Goal: Task Accomplishment & Management: Manage account settings

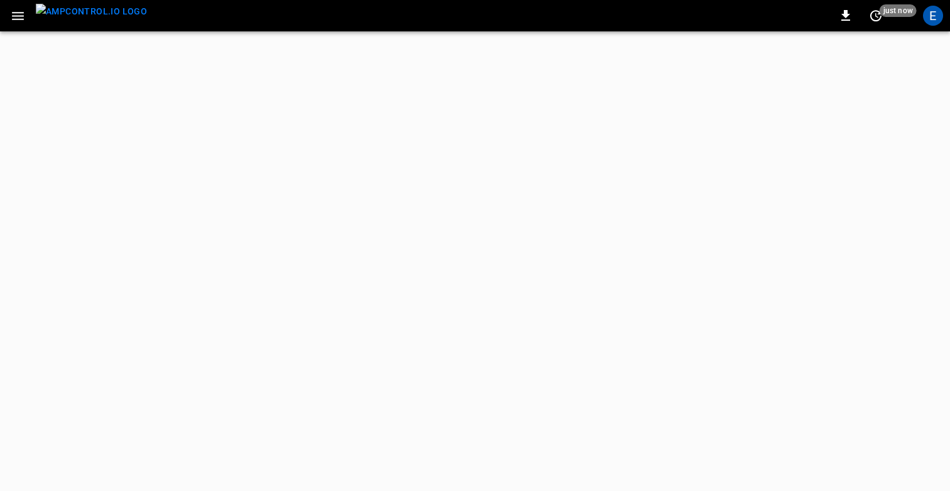
click at [19, 11] on icon "button" at bounding box center [18, 16] width 16 height 16
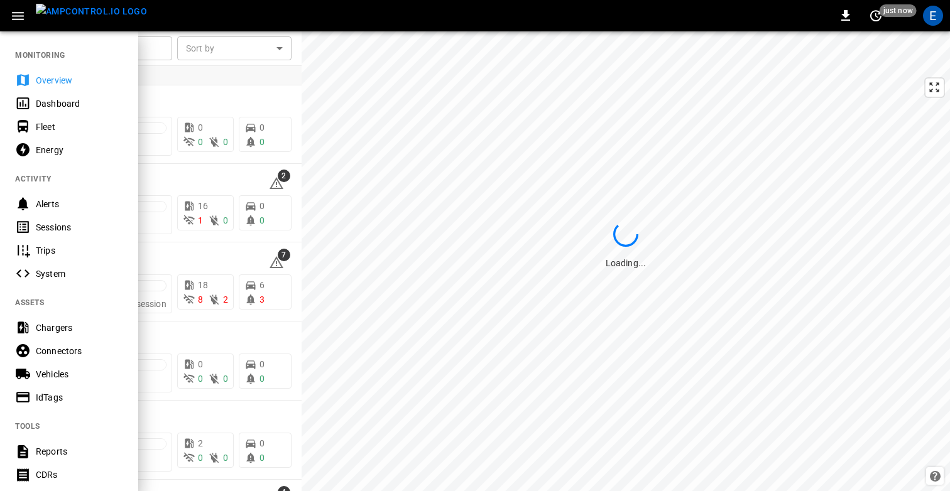
click at [372, 180] on div at bounding box center [475, 245] width 950 height 491
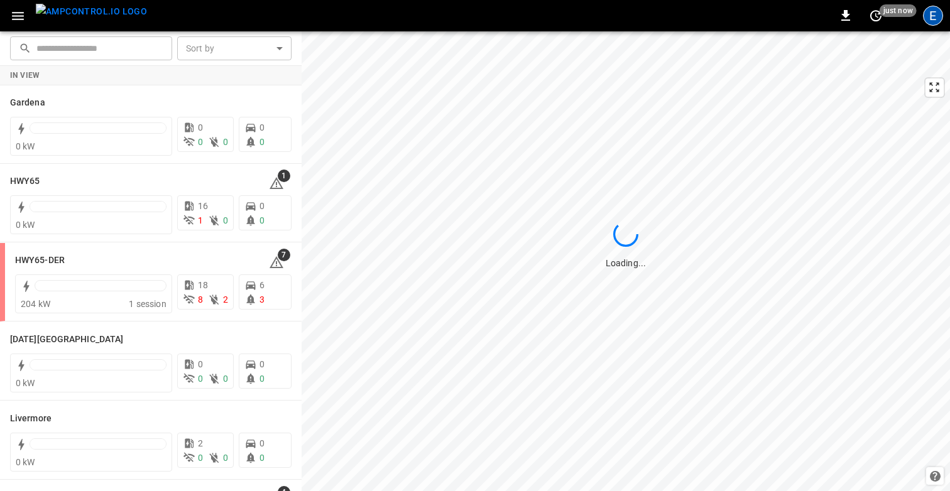
click at [936, 14] on div "E" at bounding box center [933, 16] width 20 height 20
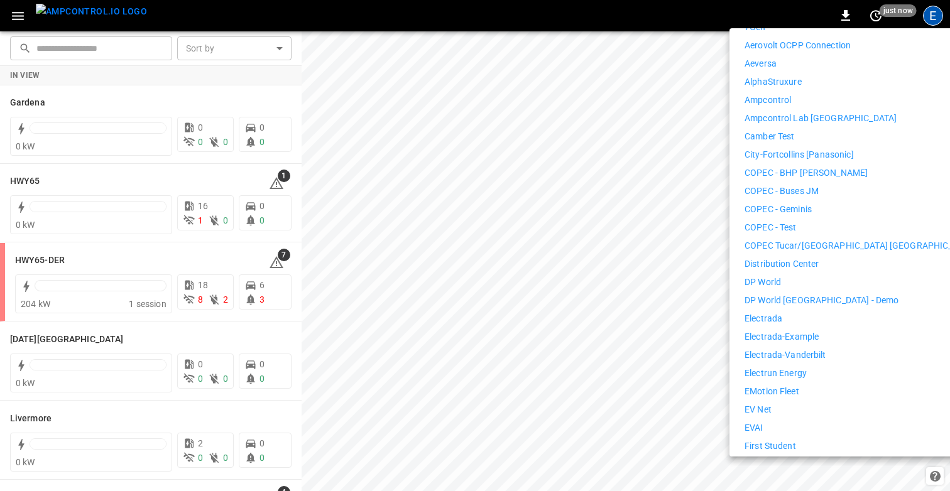
scroll to position [215, 0]
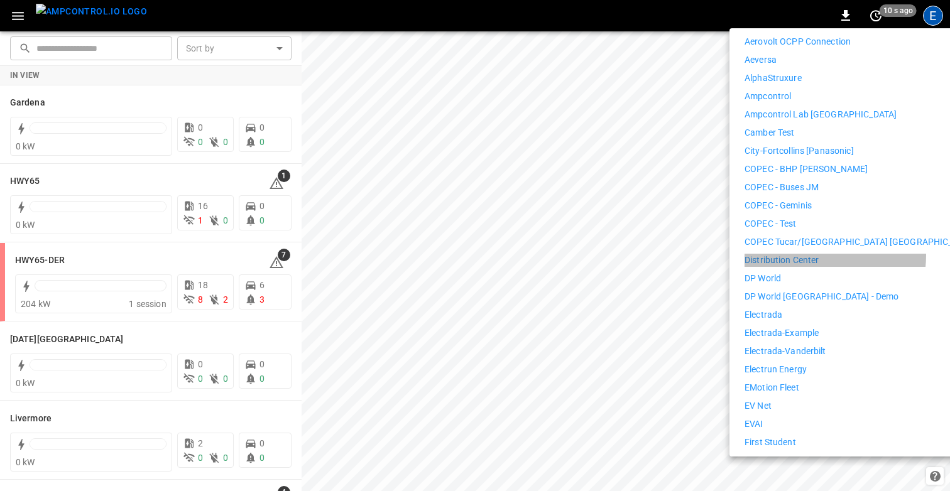
click at [820, 254] on li "Distribution Center" at bounding box center [859, 260] width 231 height 13
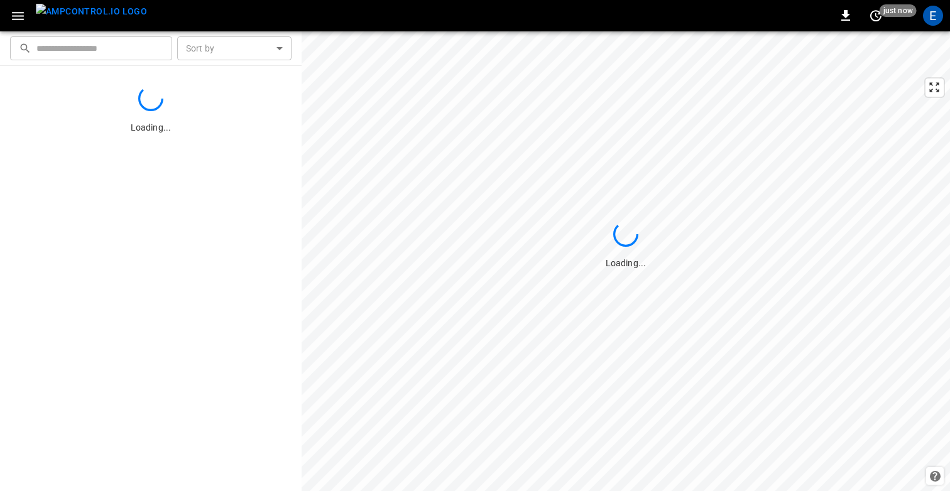
click at [22, 17] on icon "button" at bounding box center [18, 16] width 16 height 16
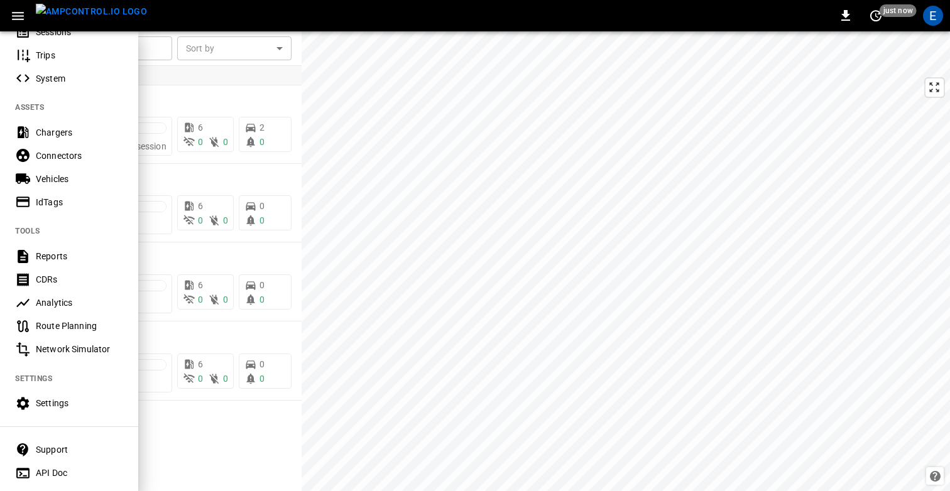
scroll to position [249, 0]
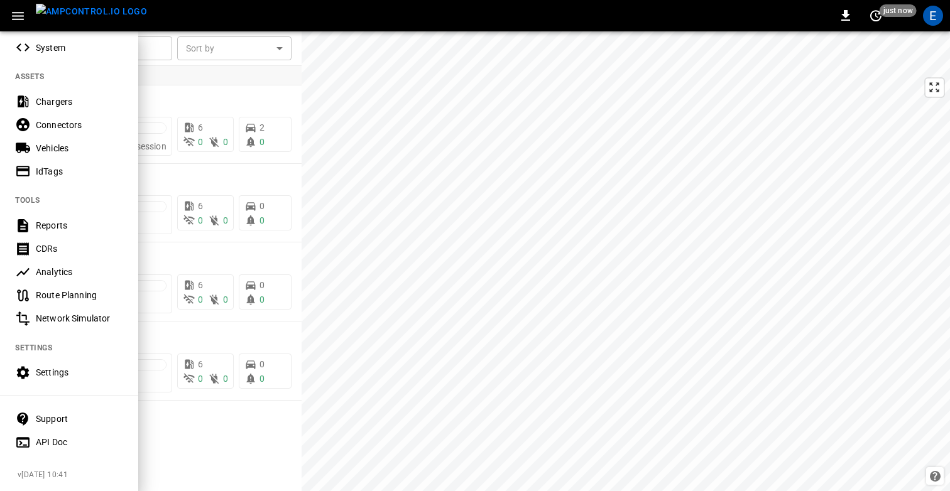
click at [71, 373] on div "Settings" at bounding box center [79, 372] width 87 height 13
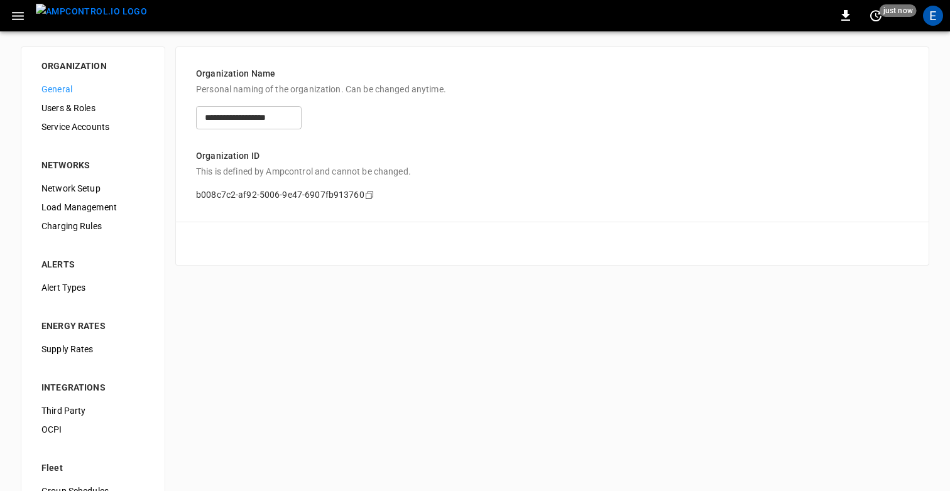
click at [151, 168] on li "NETWORKS" at bounding box center [92, 157] width 123 height 43
click at [104, 203] on span "Load Management" at bounding box center [92, 207] width 103 height 13
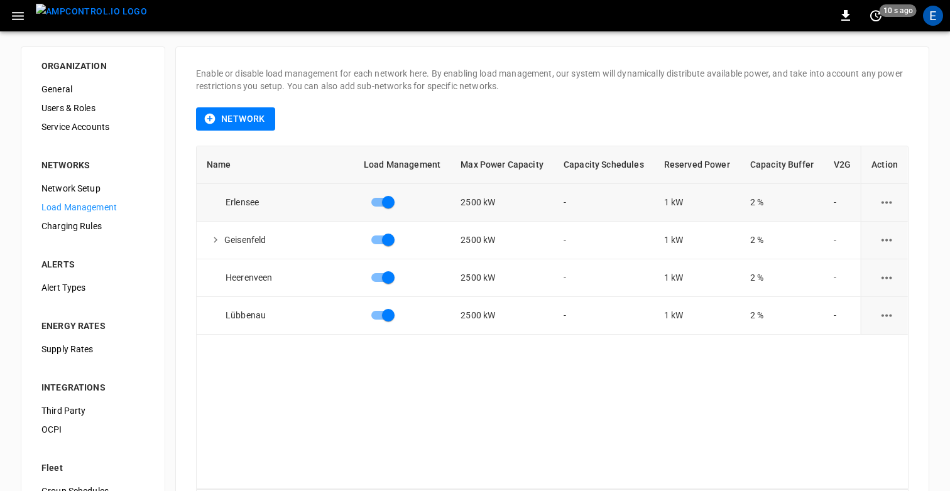
click at [886, 199] on icon "load management options" at bounding box center [887, 203] width 16 height 16
click at [884, 222] on ul "Edit Add Sub Network" at bounding box center [894, 243] width 89 height 51
click at [879, 232] on li "Edit" at bounding box center [894, 233] width 89 height 21
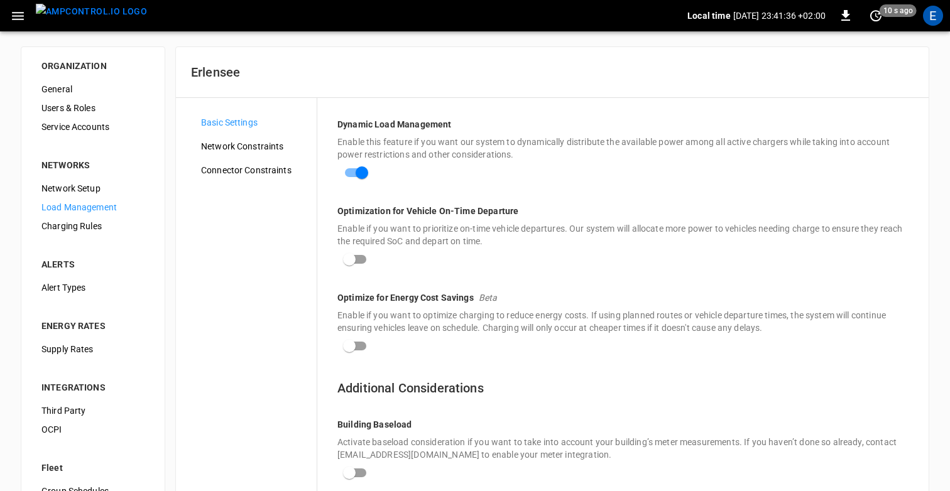
click at [80, 15] on img "menu" at bounding box center [91, 12] width 111 height 16
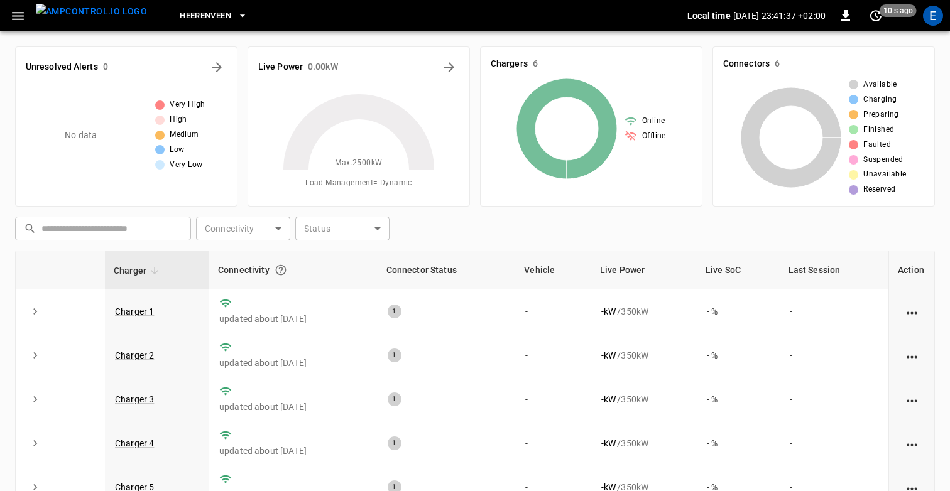
click at [597, 38] on div "Chargers 6 Online Offline" at bounding box center [586, 121] width 232 height 170
